Goal: Task Accomplishment & Management: Manage account settings

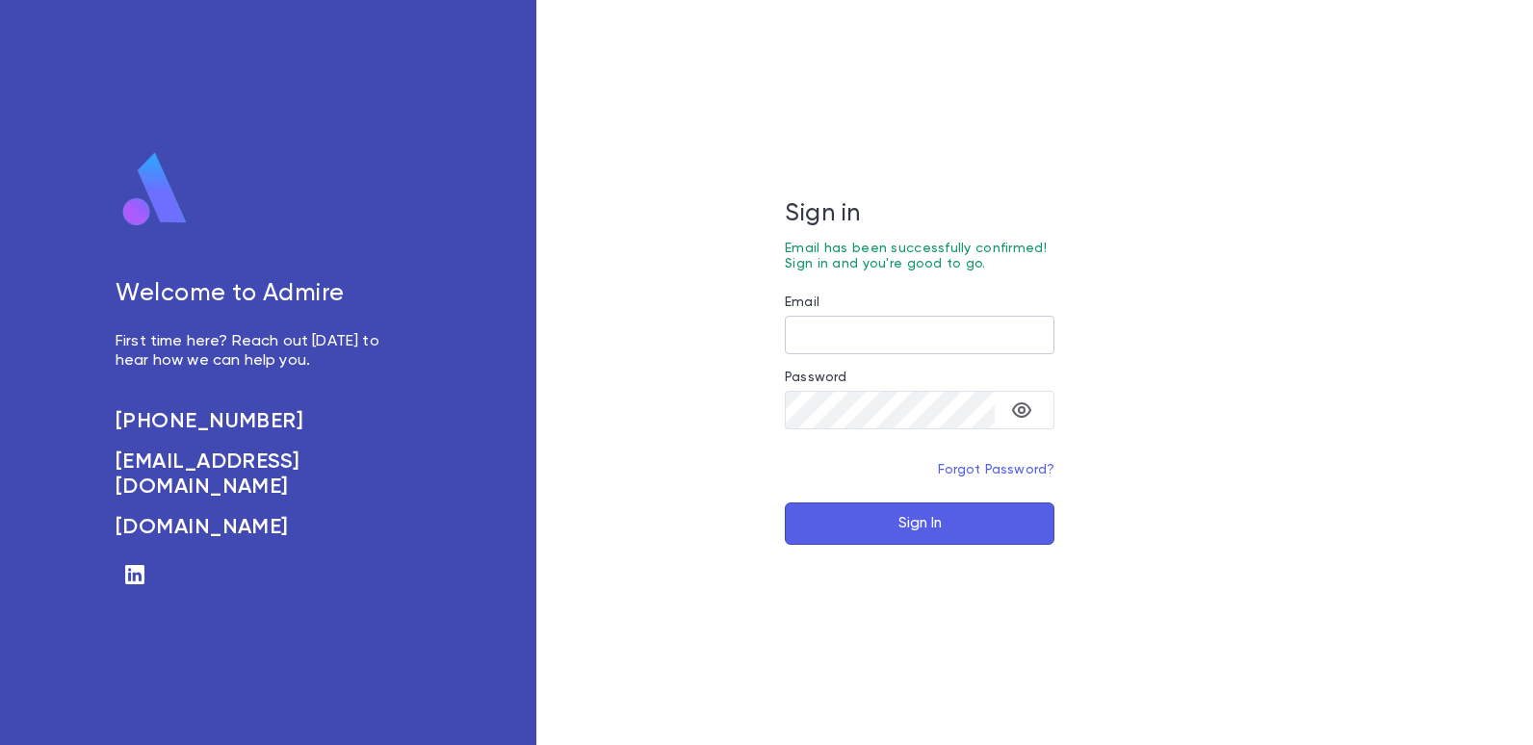
click at [805, 327] on input "Email" at bounding box center [920, 336] width 270 height 38
type input "**********"
click at [917, 514] on button "Sign In" at bounding box center [920, 524] width 270 height 42
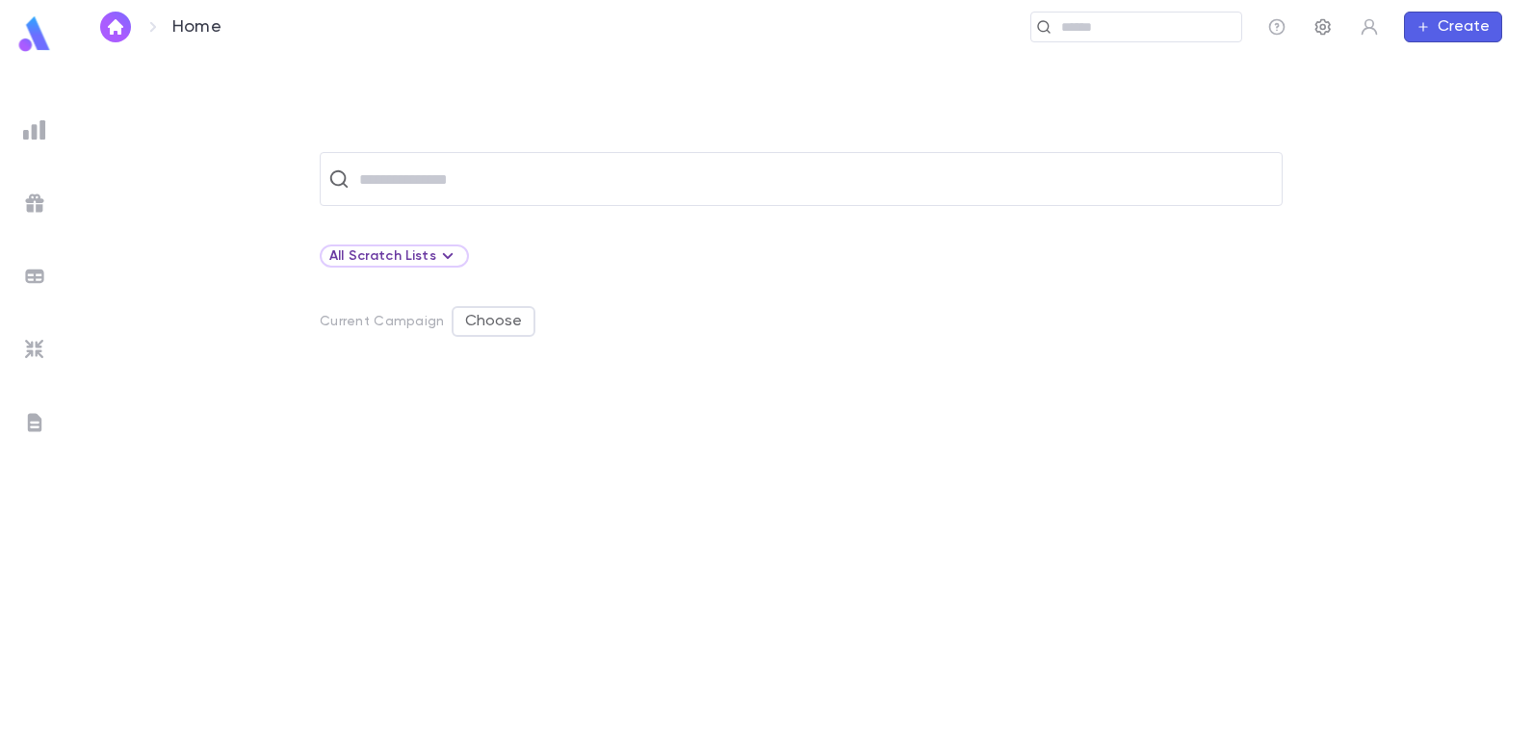
click at [1330, 28] on icon "button" at bounding box center [1322, 26] width 19 height 19
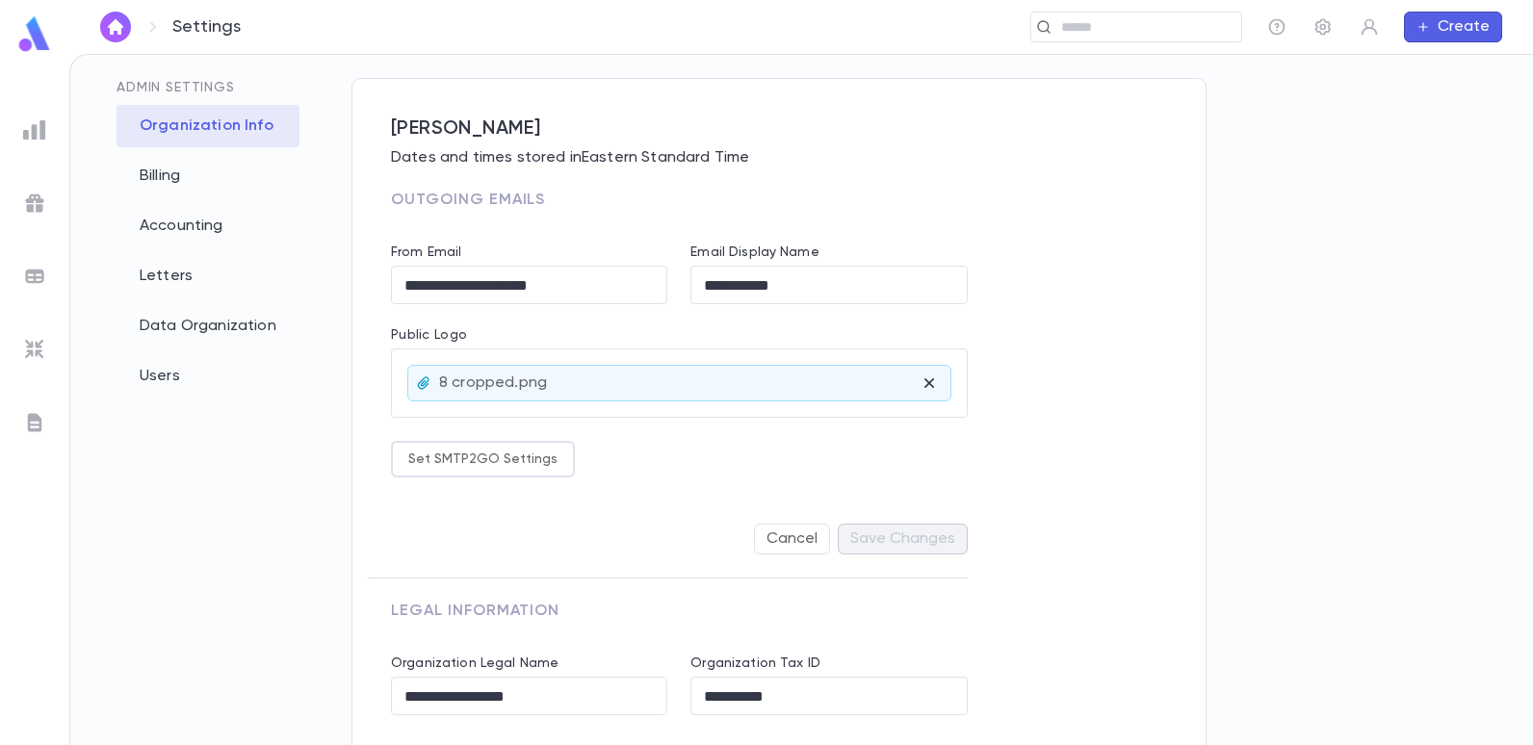
scroll to position [96, 0]
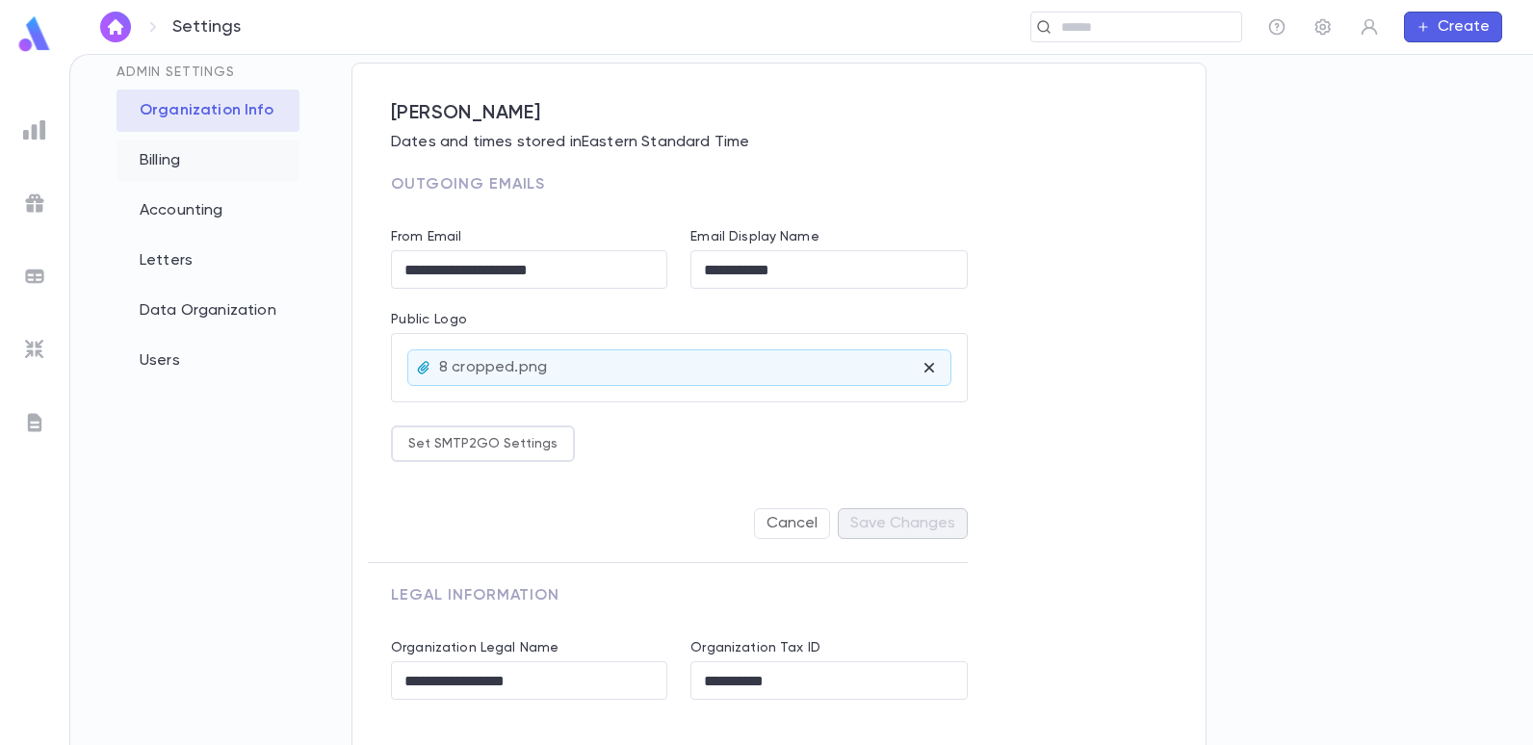
click at [156, 165] on div "Billing" at bounding box center [207, 161] width 183 height 42
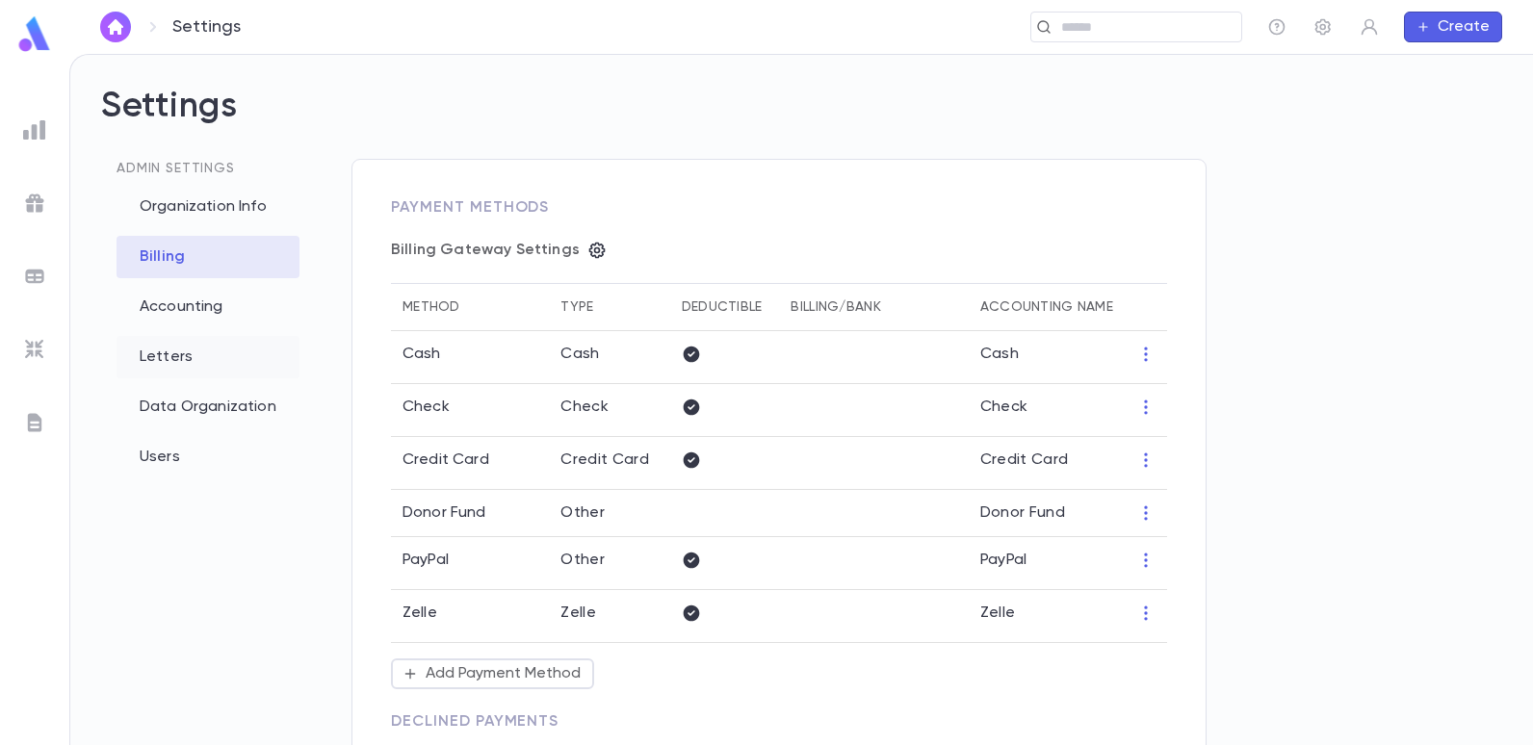
click at [170, 360] on div "Letters" at bounding box center [207, 357] width 183 height 42
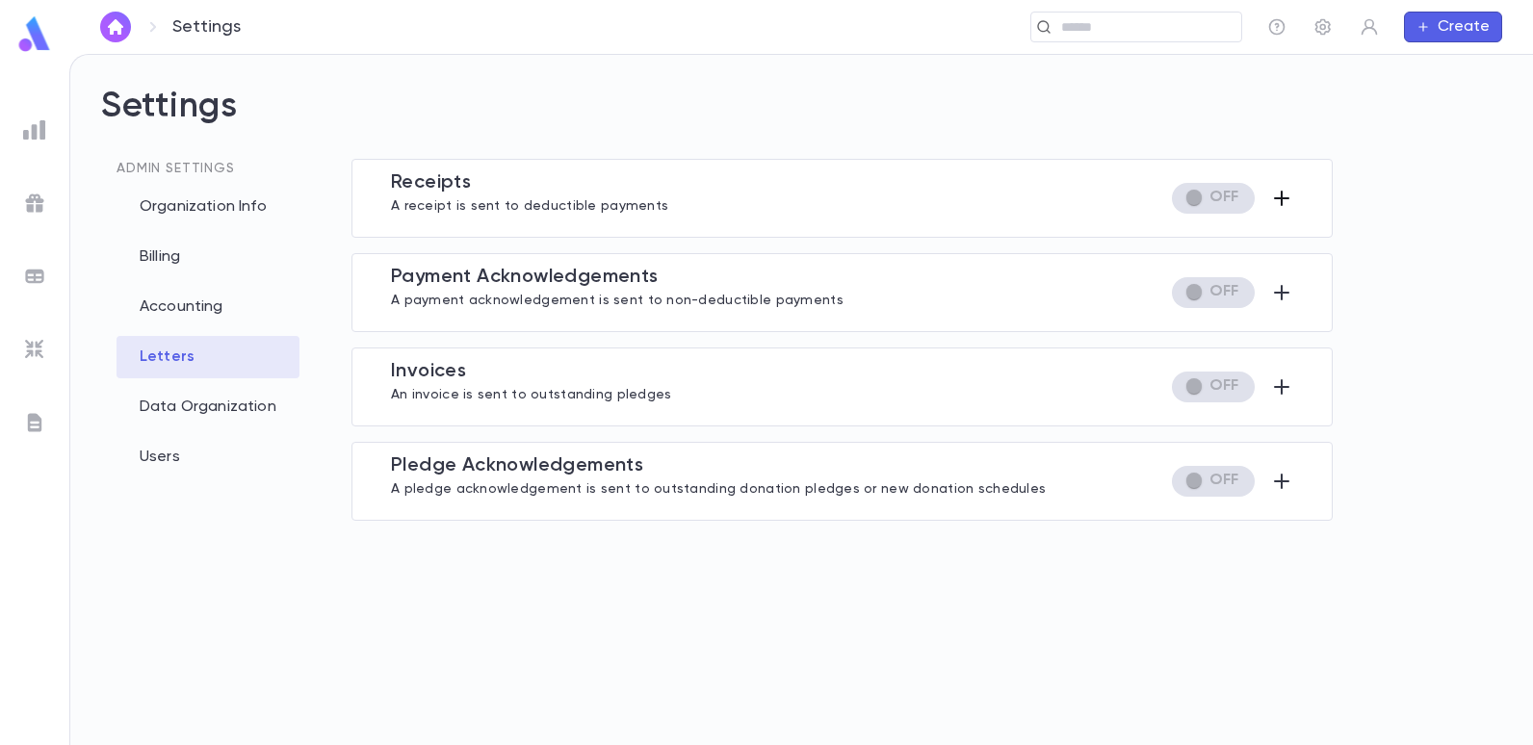
click at [1288, 202] on icon "button" at bounding box center [1281, 198] width 23 height 23
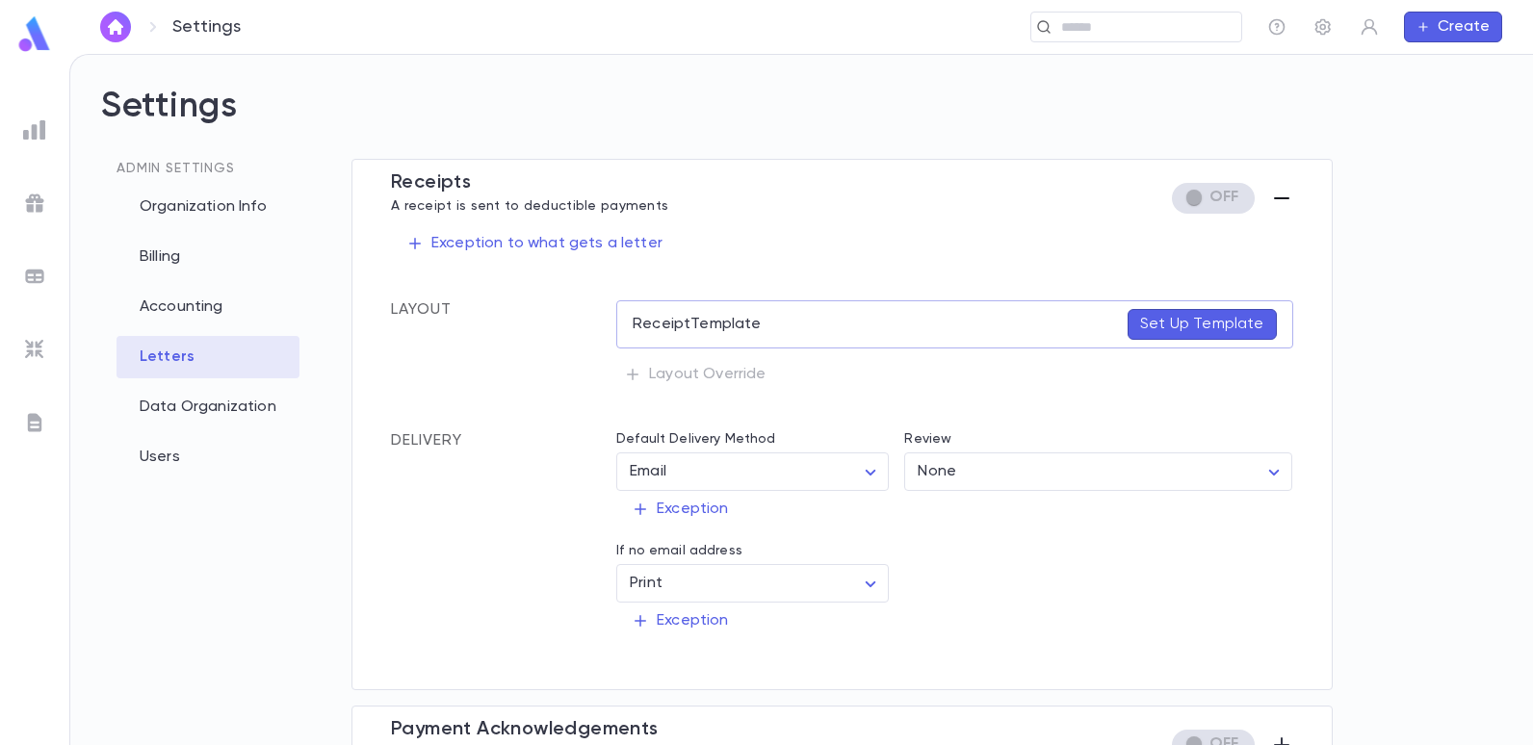
click at [1282, 195] on icon "button" at bounding box center [1281, 198] width 23 height 23
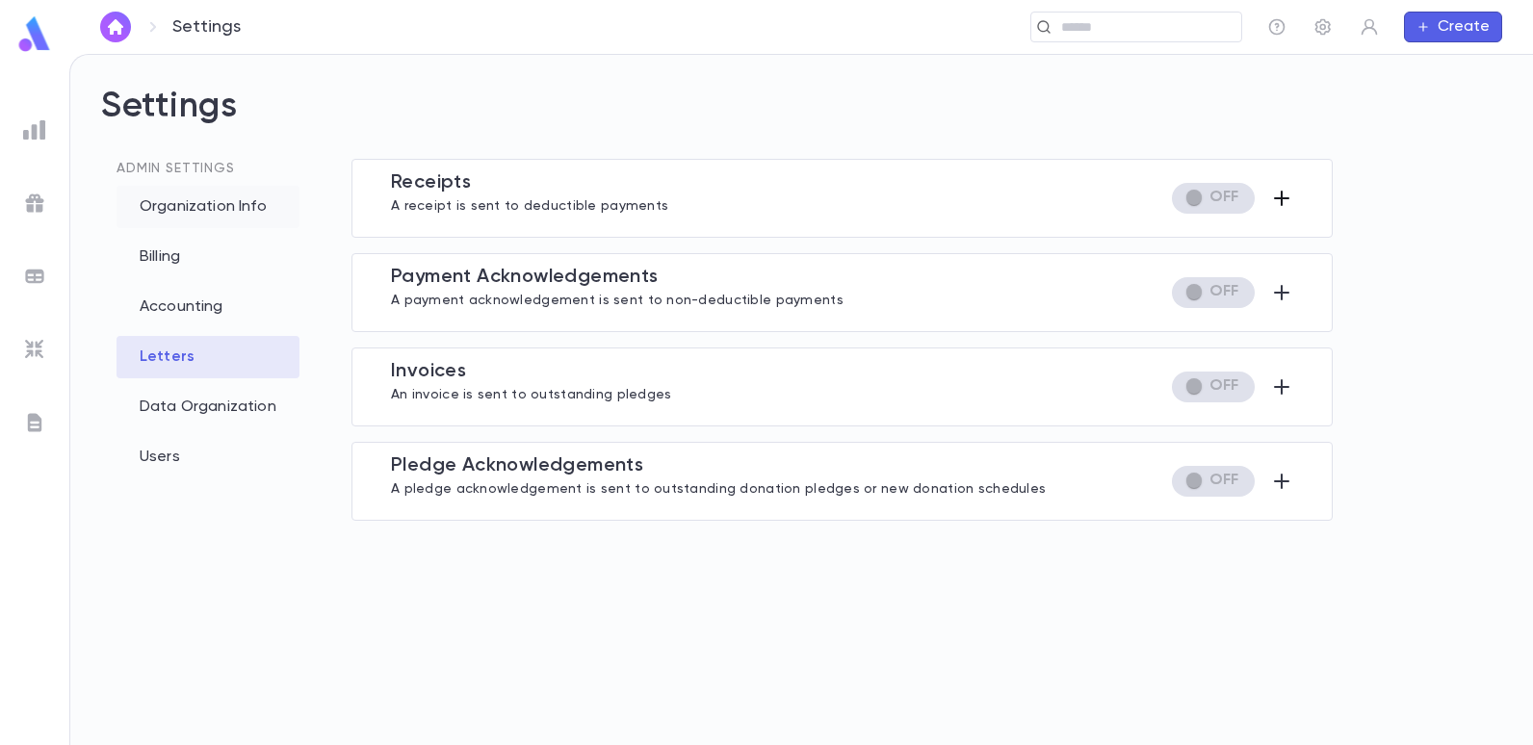
click at [182, 207] on div "Organization Info" at bounding box center [207, 207] width 183 height 42
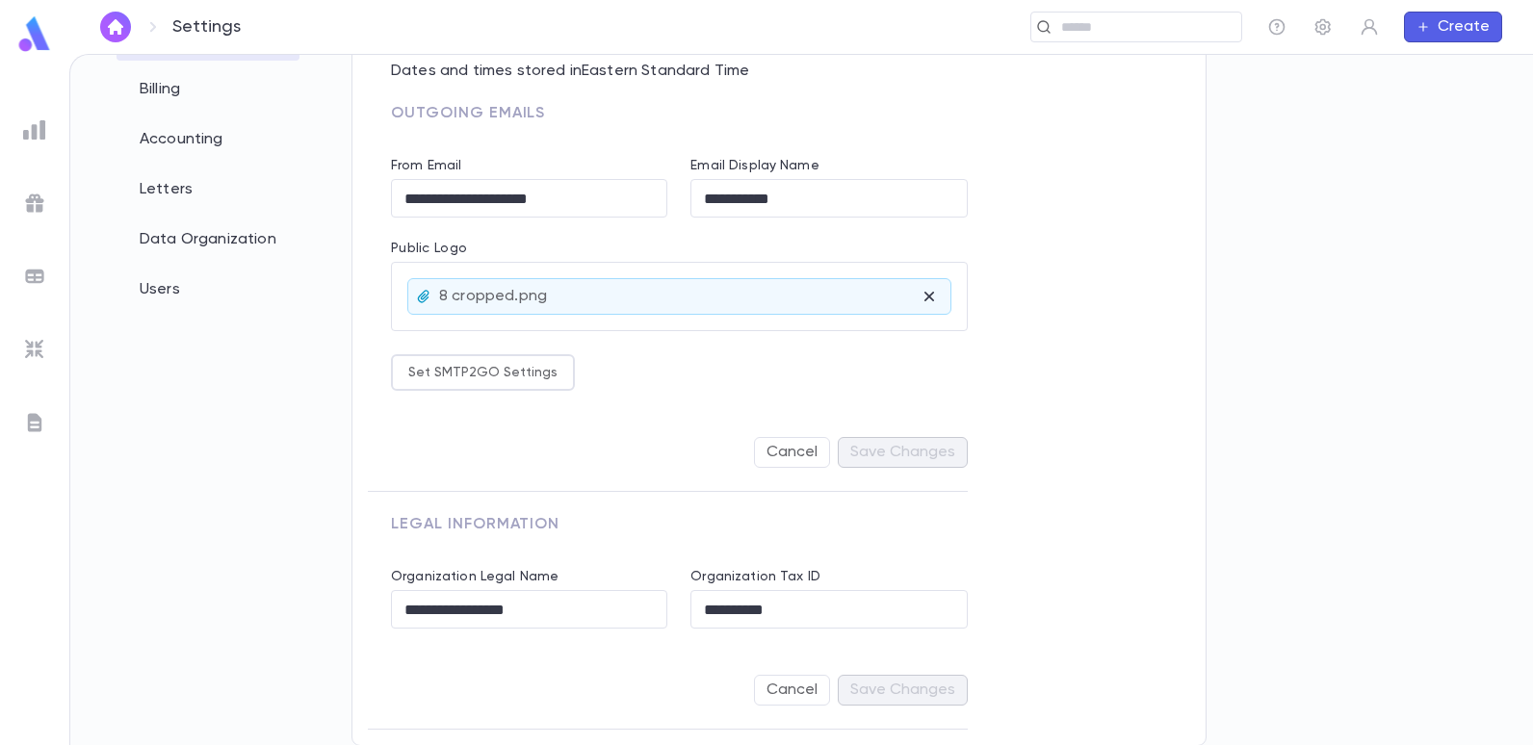
scroll to position [170, 0]
